Goal: Information Seeking & Learning: Learn about a topic

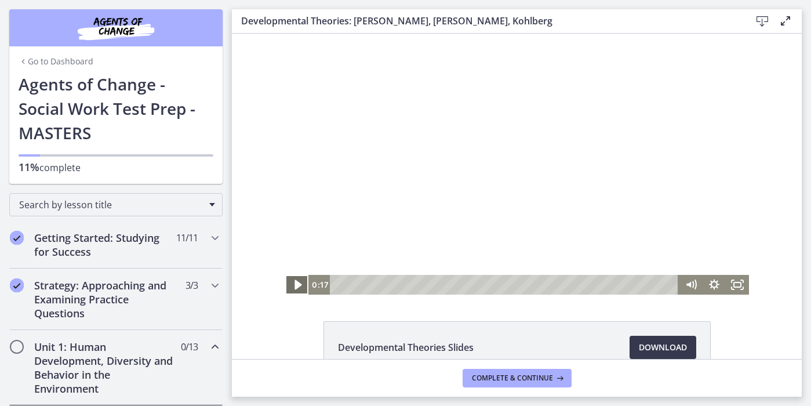
click at [296, 285] on icon "Play Video" at bounding box center [297, 285] width 7 height 10
click at [296, 285] on icon "Pause" at bounding box center [296, 285] width 23 height 20
